Goal: Find specific page/section: Find specific page/section

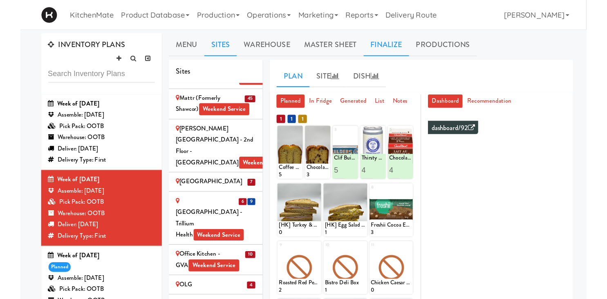
scroll to position [1423, 0]
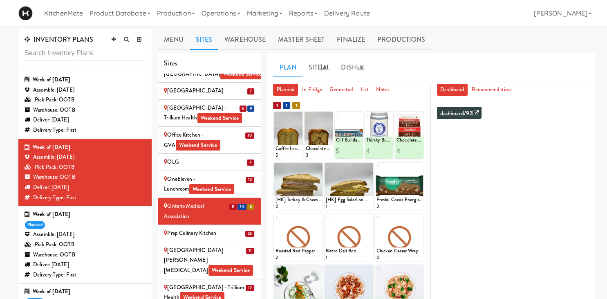
click at [95, 150] on div "Week of [DATE]" at bounding box center [85, 147] width 121 height 10
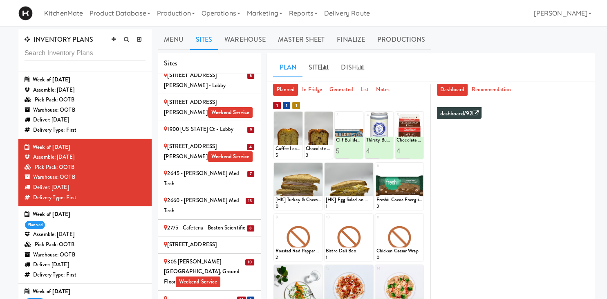
scroll to position [0, 0]
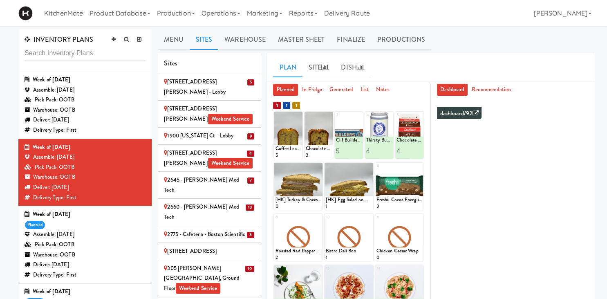
click at [85, 235] on div "Assemble: [DATE]" at bounding box center [85, 234] width 121 height 10
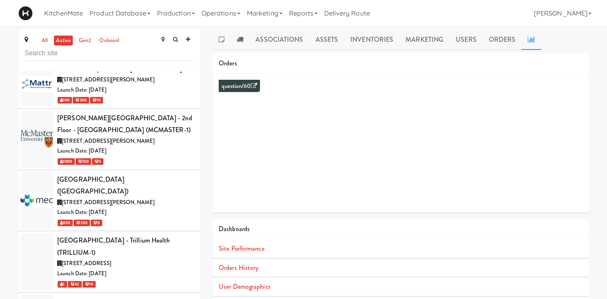
scroll to position [3301, 0]
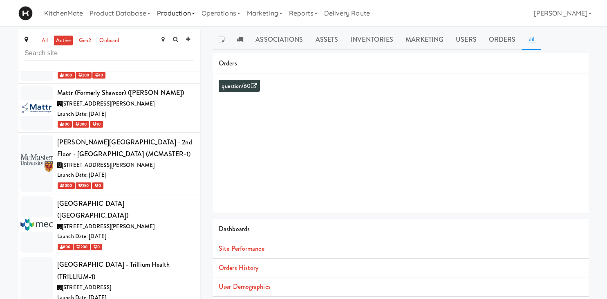
click at [175, 12] on link "Production" at bounding box center [176, 13] width 45 height 26
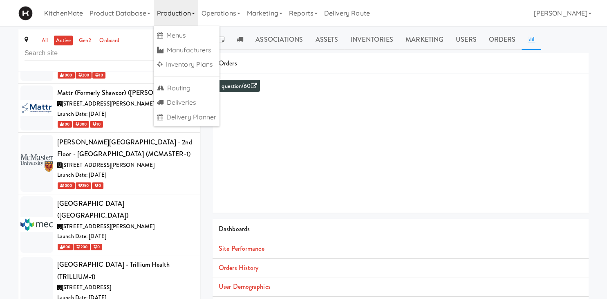
click at [176, 71] on ul "Menus Manufacturers Inventory Plans Routing Deliveries Delivery Planner" at bounding box center [187, 76] width 66 height 100
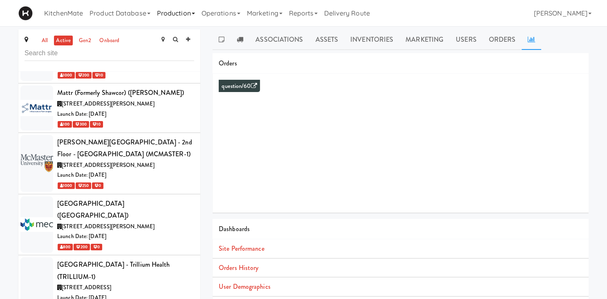
click at [191, 15] on link "Production" at bounding box center [176, 13] width 45 height 26
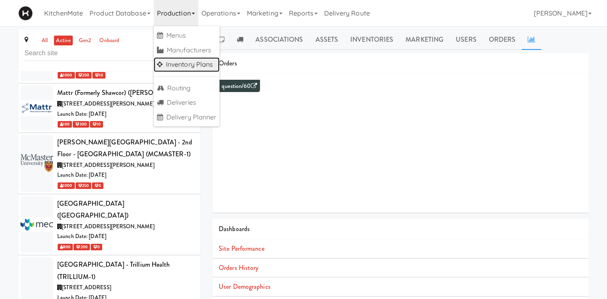
click at [204, 70] on link "Inventory Plans" at bounding box center [187, 64] width 66 height 15
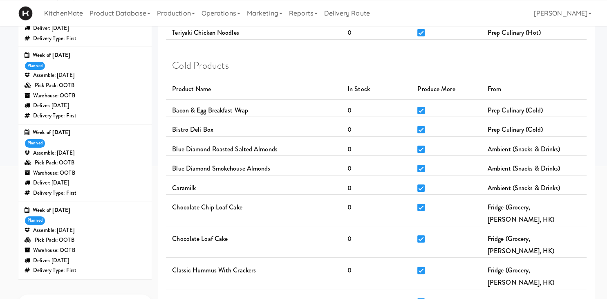
scroll to position [173, 0]
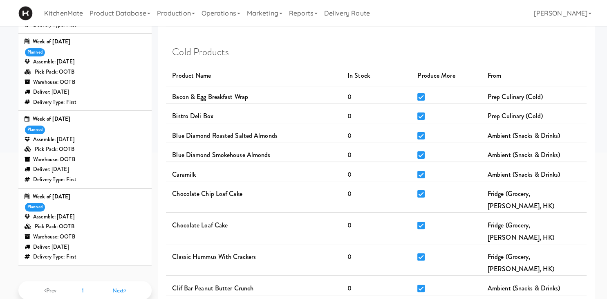
click at [69, 238] on div "Warehouse: OOTB" at bounding box center [85, 237] width 121 height 10
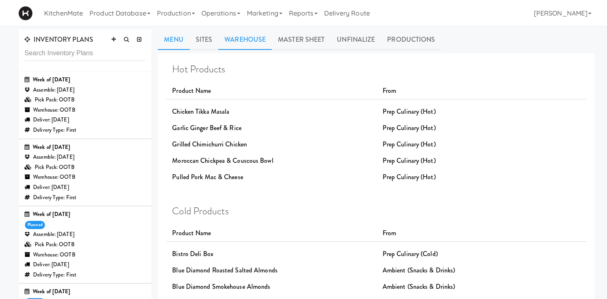
click at [245, 37] on link "Warehouse" at bounding box center [245, 39] width 54 height 20
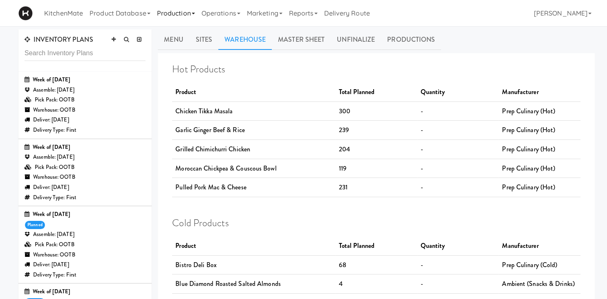
click at [165, 16] on link "Production" at bounding box center [176, 13] width 45 height 26
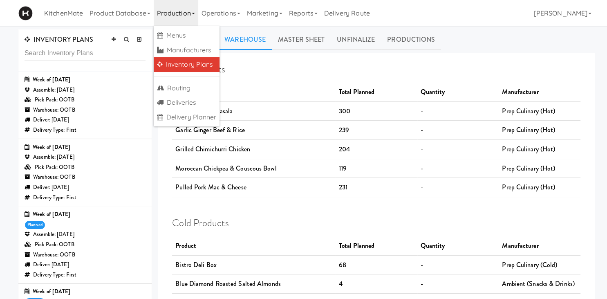
click at [190, 63] on link "Inventory Plans" at bounding box center [187, 64] width 66 height 15
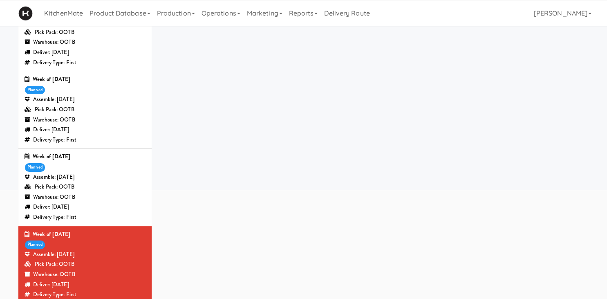
scroll to position [173, 0]
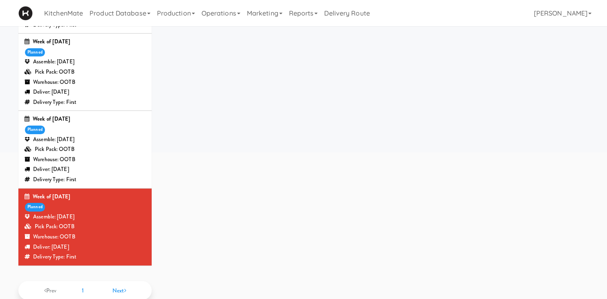
click at [119, 228] on div "Pick Pack: OOTB" at bounding box center [85, 227] width 121 height 10
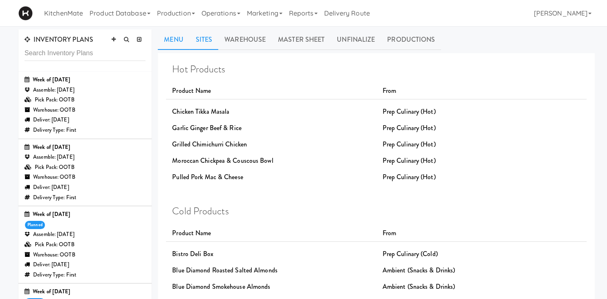
click at [207, 42] on link "Sites" at bounding box center [204, 39] width 29 height 20
